Goal: Transaction & Acquisition: Book appointment/travel/reservation

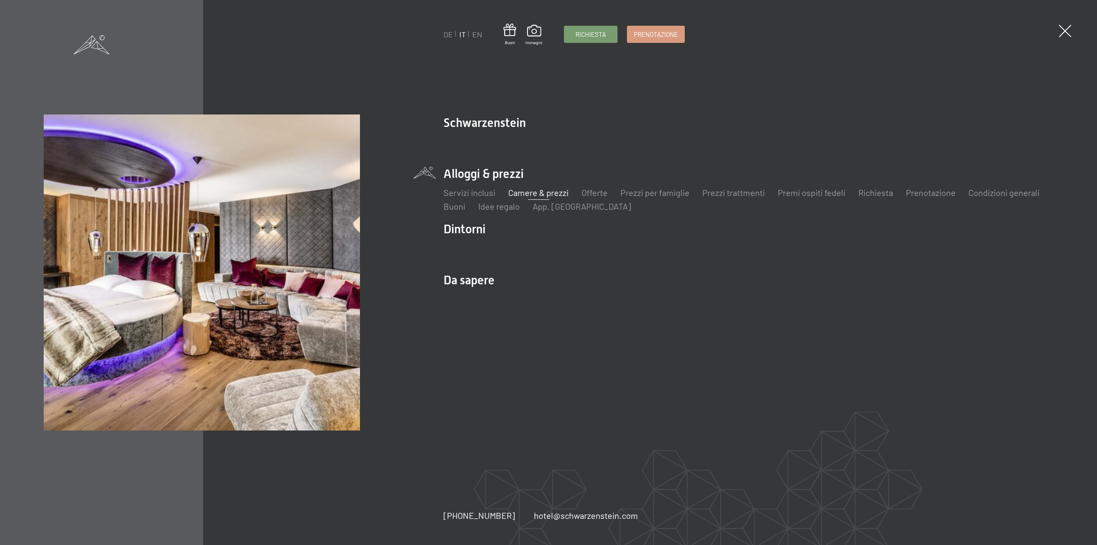
click at [557, 191] on link "Camere & prezzi" at bounding box center [538, 192] width 60 height 10
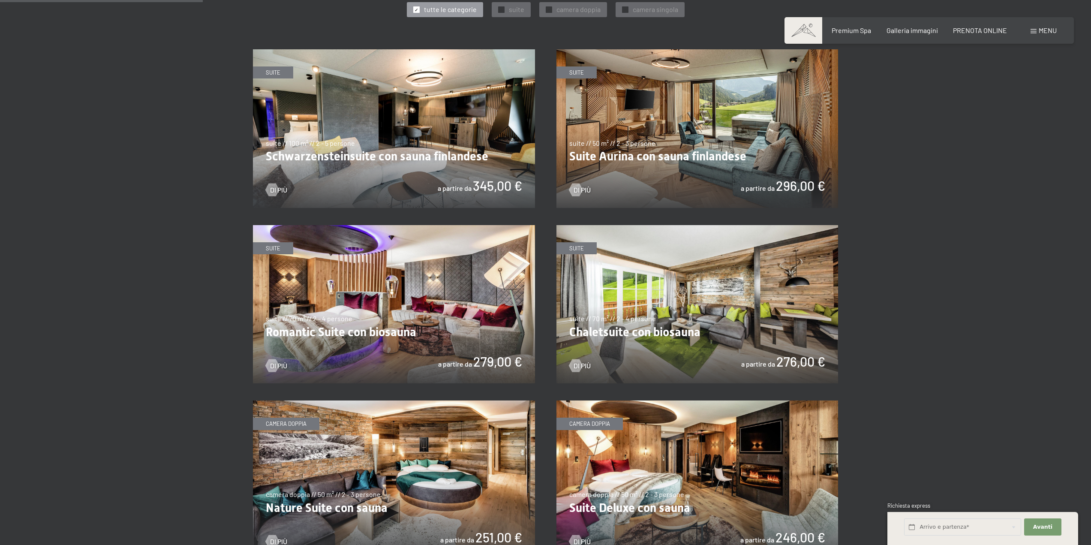
scroll to position [428, 0]
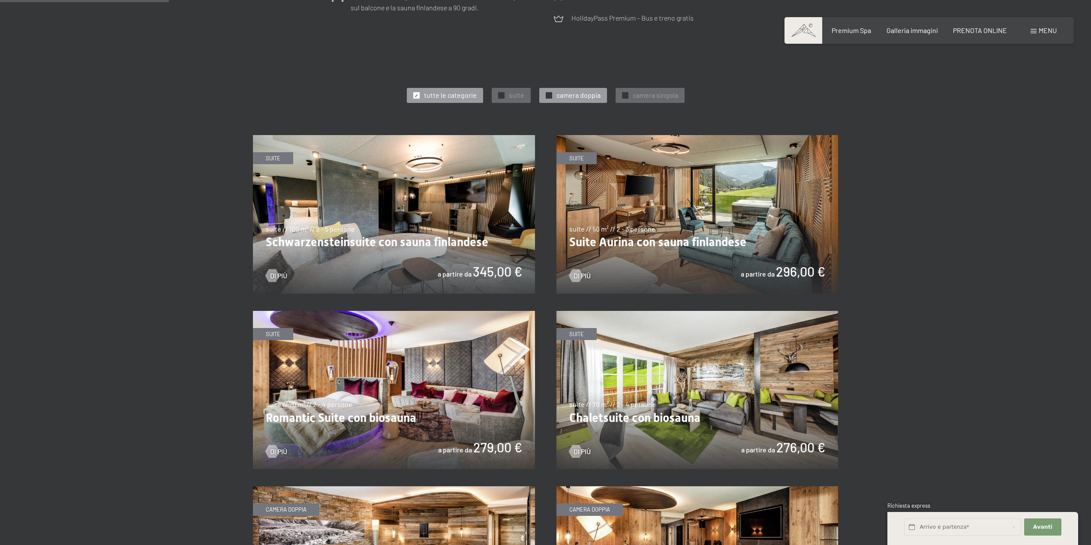
click at [552, 98] on div "✓ camera doppia" at bounding box center [573, 95] width 68 height 15
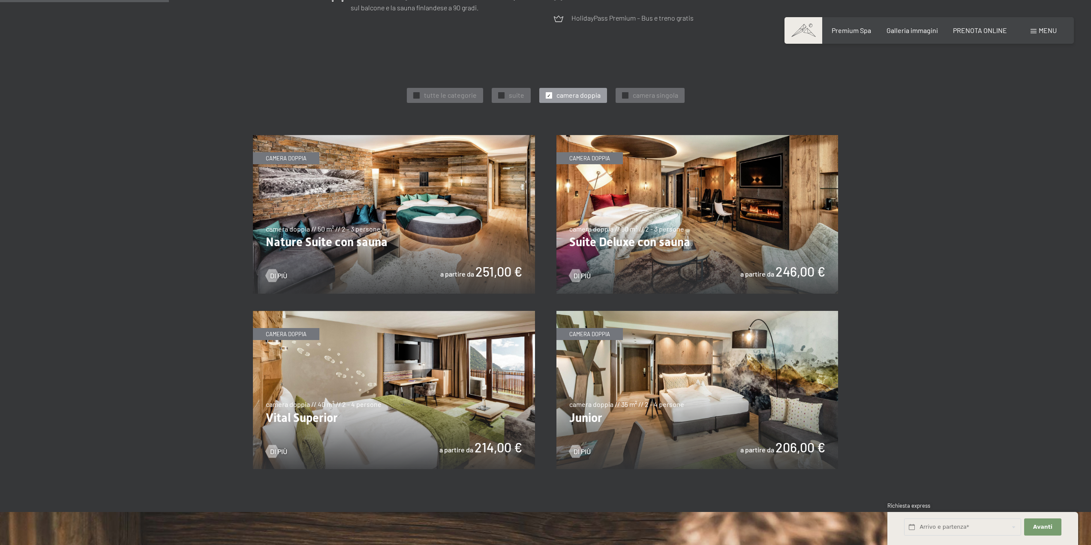
click at [473, 210] on img at bounding box center [394, 214] width 282 height 159
click at [504, 93] on div at bounding box center [501, 95] width 6 height 6
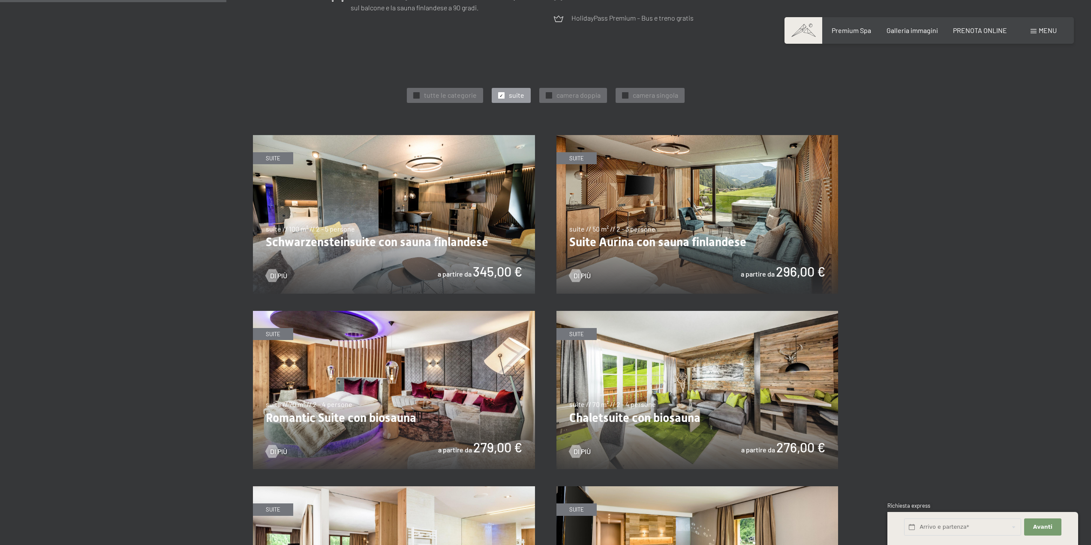
click at [478, 197] on img at bounding box center [394, 214] width 282 height 159
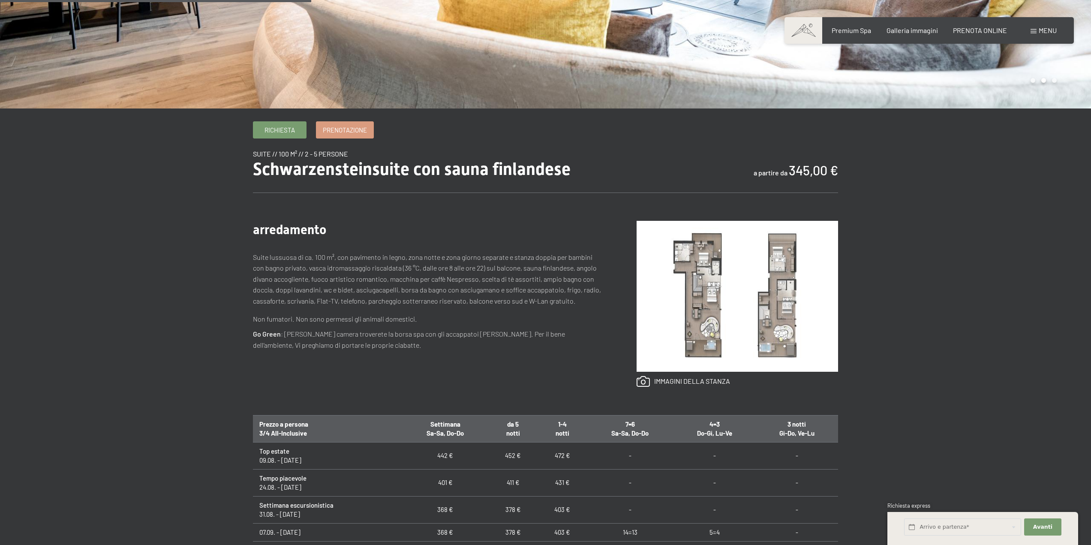
click at [656, 384] on link at bounding box center [682, 381] width 93 height 11
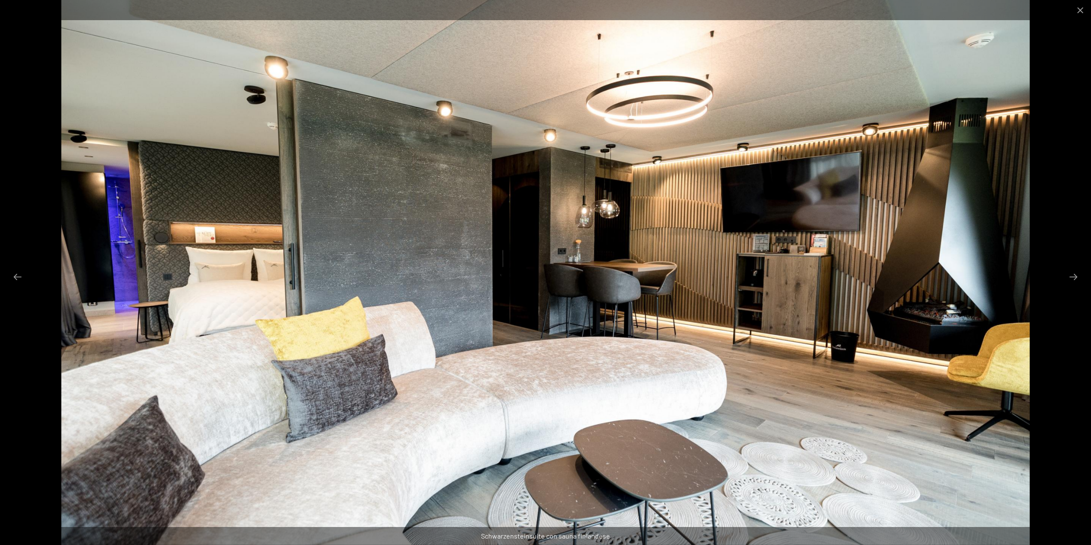
click at [1064, 279] on div at bounding box center [545, 272] width 1091 height 545
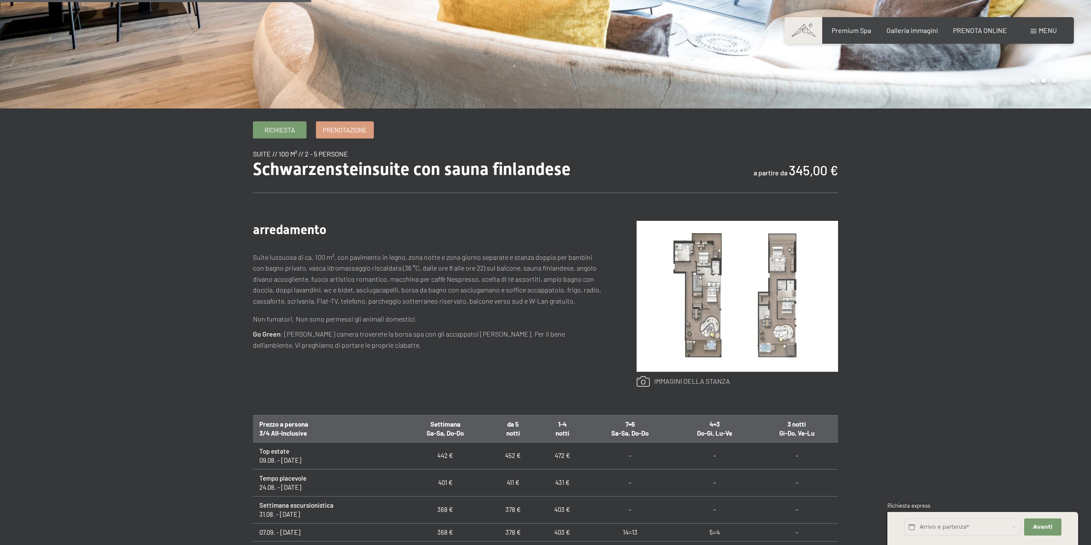
click at [708, 381] on link at bounding box center [682, 381] width 93 height 11
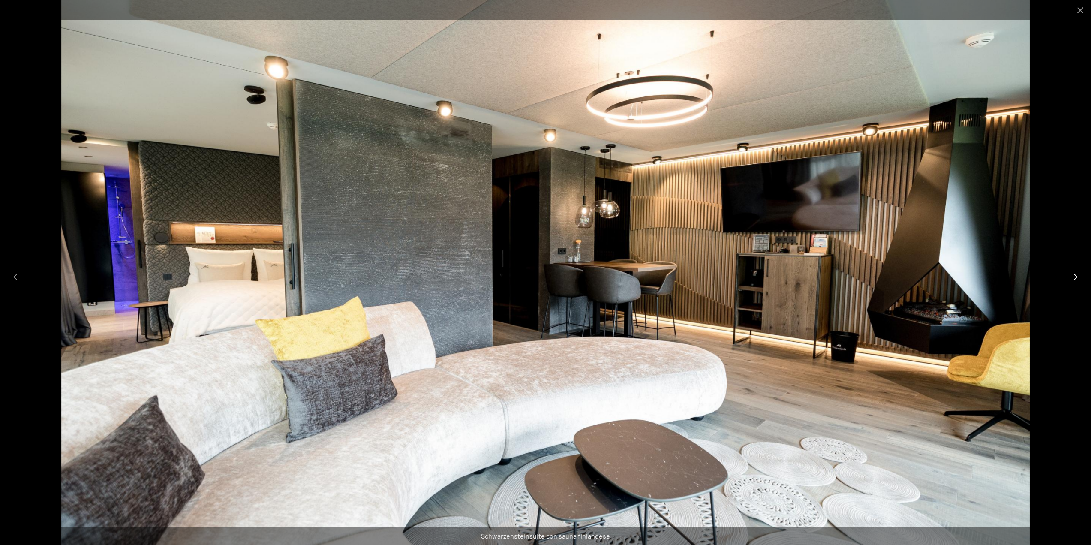
click at [1072, 276] on button "Next slide" at bounding box center [1073, 276] width 18 height 17
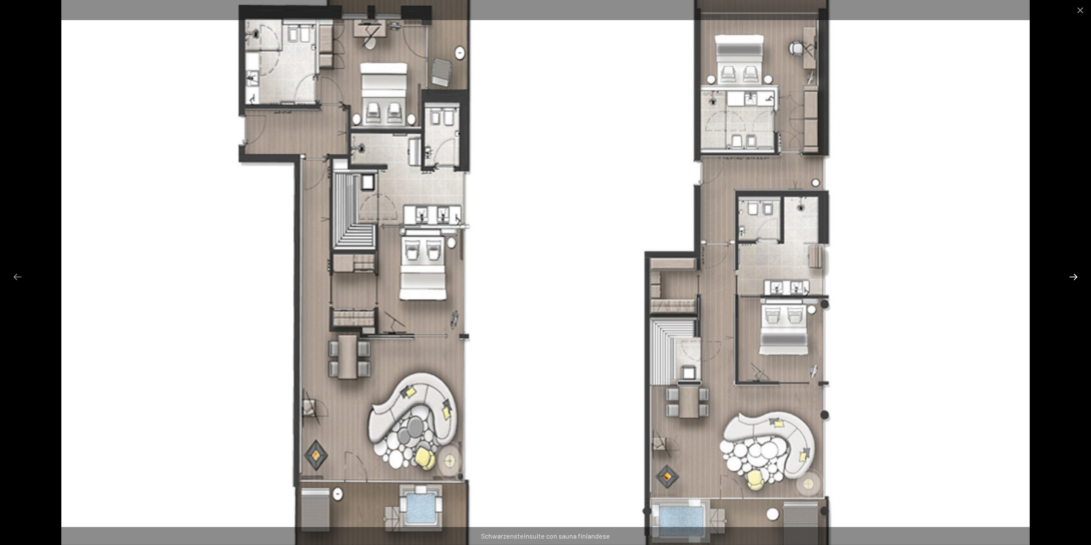
click at [1075, 279] on button "Next slide" at bounding box center [1073, 276] width 18 height 17
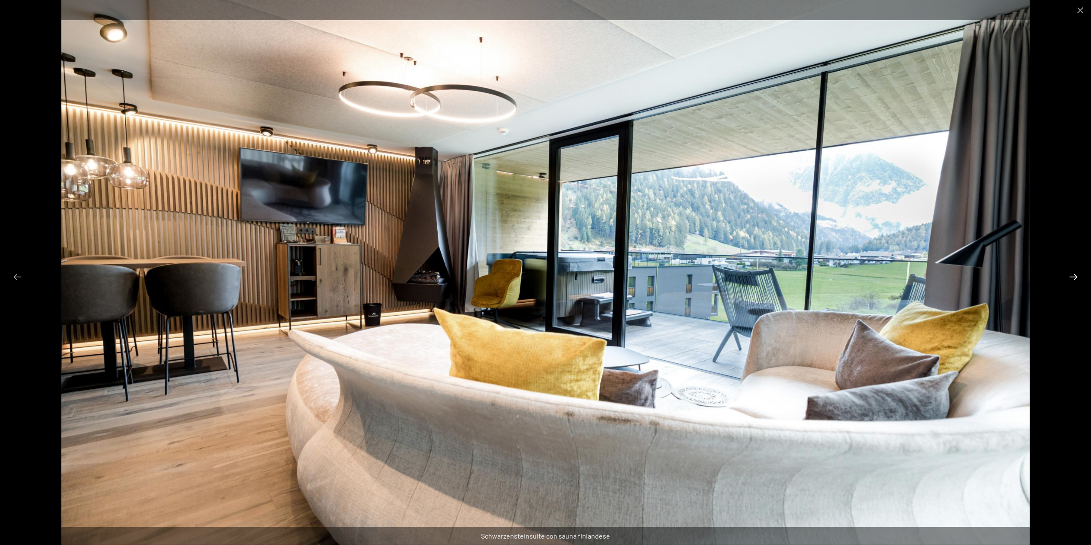
click at [1075, 279] on button "Next slide" at bounding box center [1073, 276] width 18 height 17
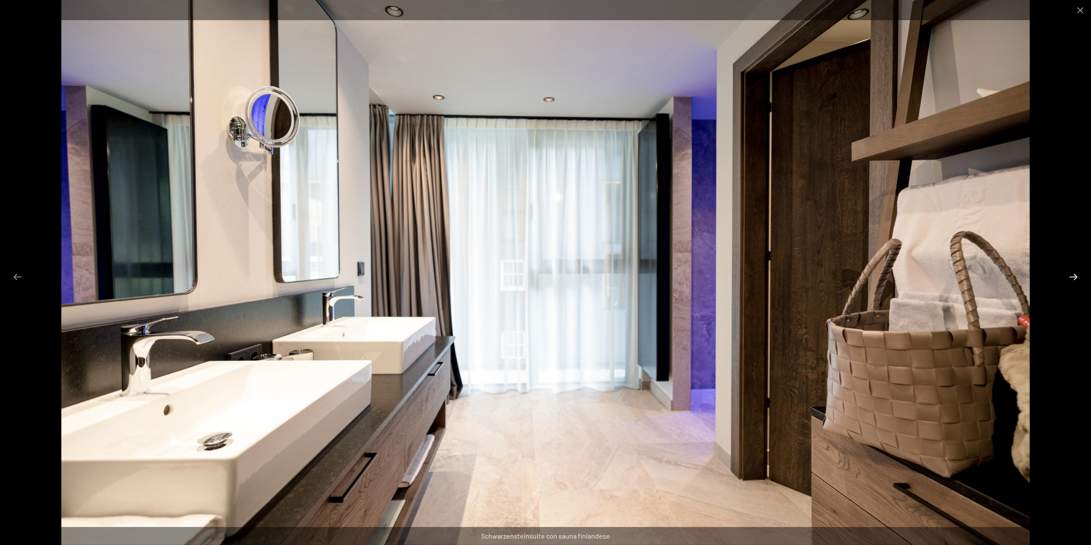
click at [1075, 279] on button "Next slide" at bounding box center [1073, 276] width 18 height 17
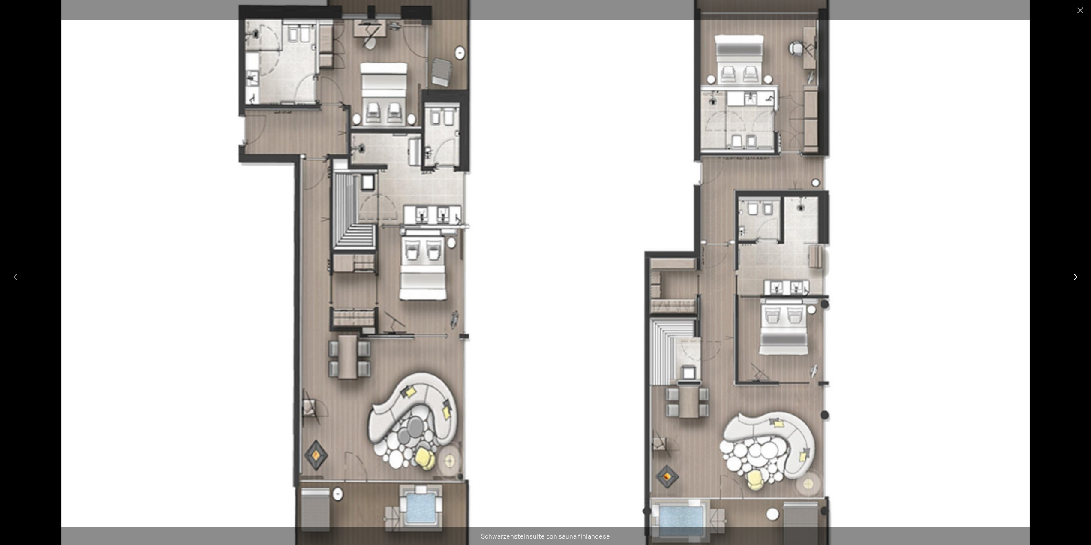
click at [1075, 279] on button "Next slide" at bounding box center [1073, 276] width 18 height 17
